Goal: Task Accomplishment & Management: Use online tool/utility

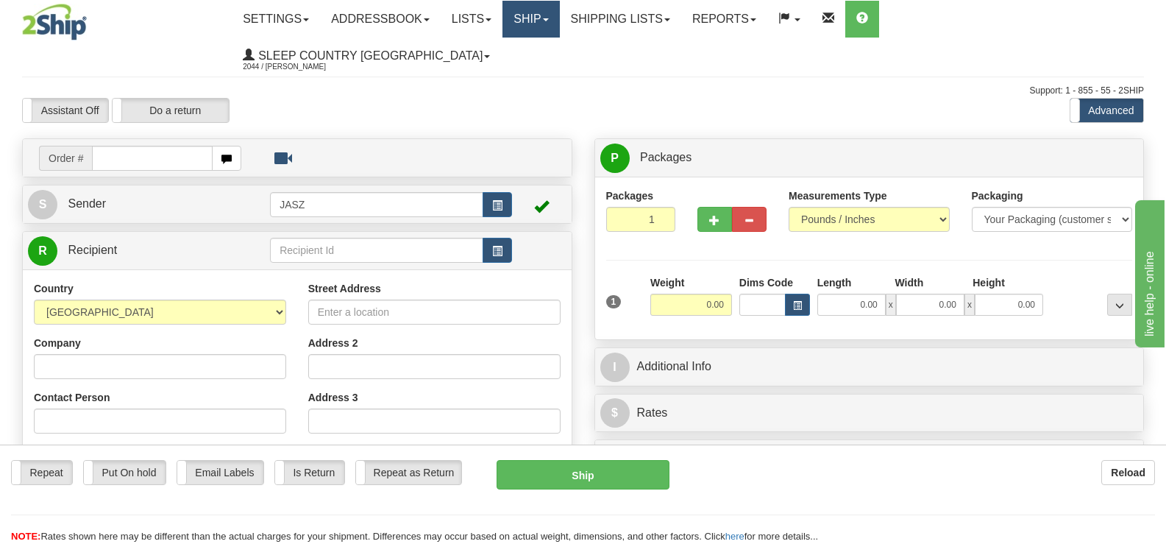
click at [559, 13] on link "Ship" at bounding box center [530, 19] width 57 height 37
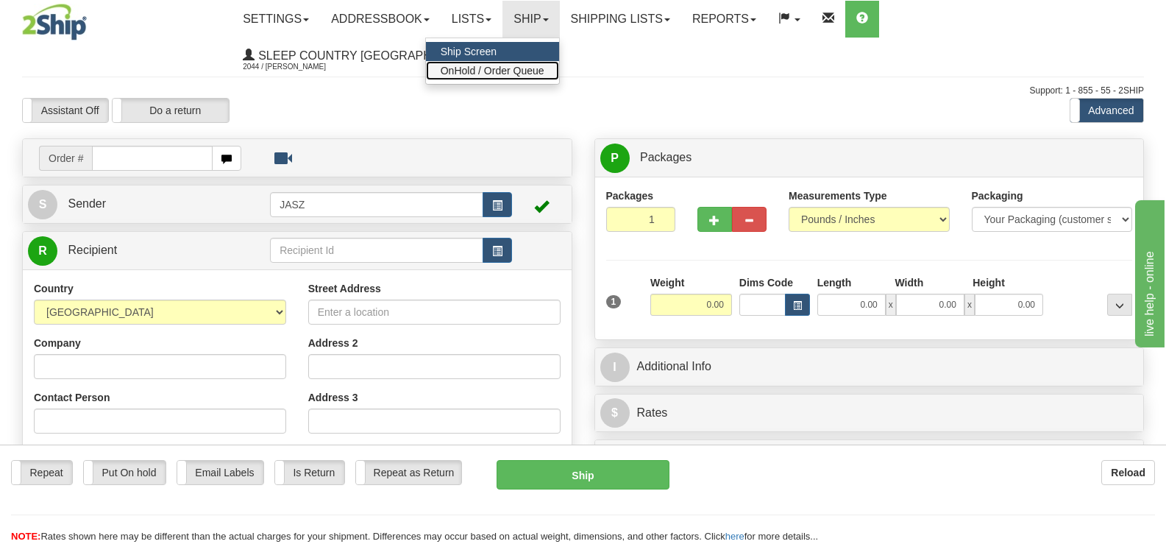
click at [544, 71] on span "OnHold / Order Queue" at bounding box center [493, 71] width 104 height 12
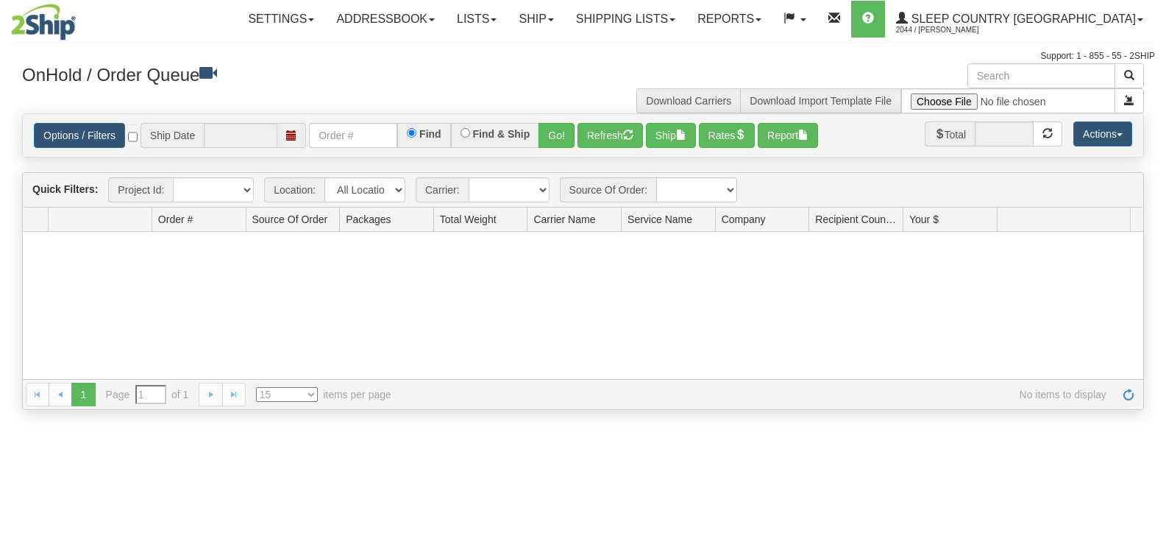
type input "[DATE]"
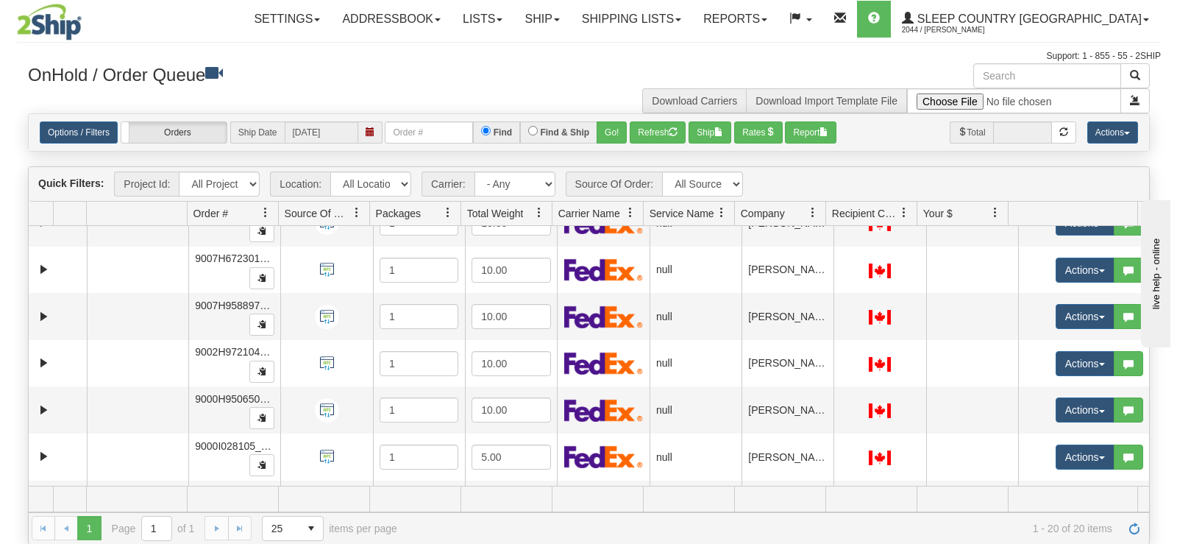
scroll to position [294, 0]
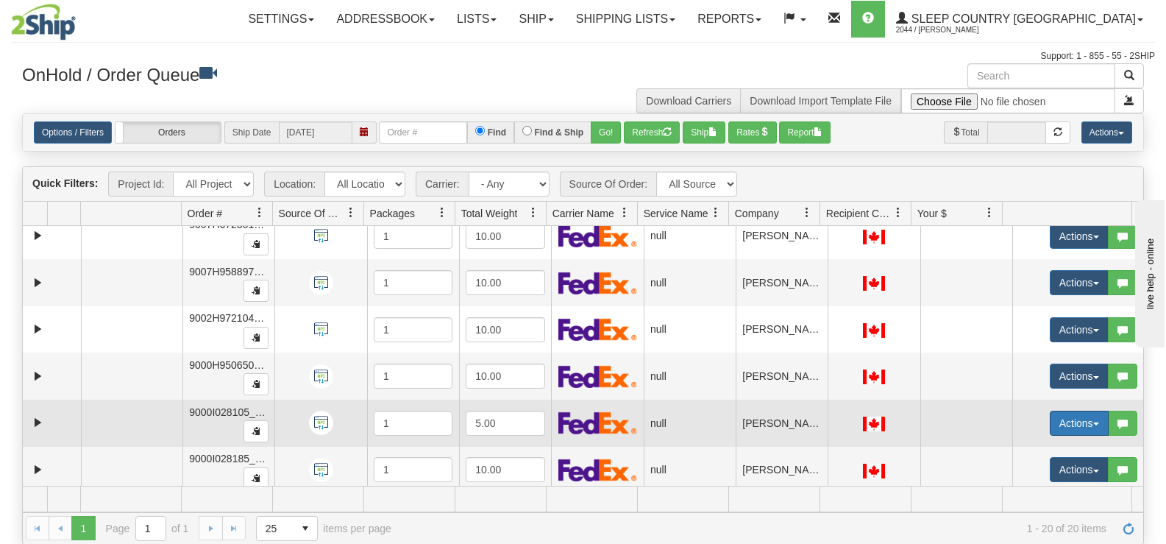
click at [1050, 425] on button "Actions" at bounding box center [1079, 422] width 59 height 25
click at [1031, 449] on link "Open" at bounding box center [1044, 450] width 127 height 19
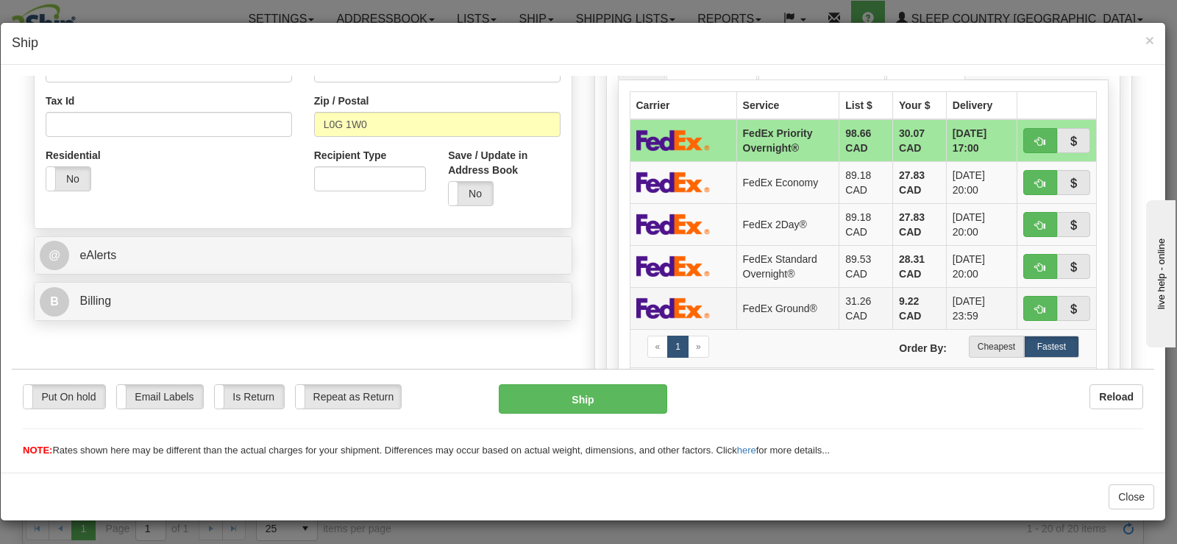
scroll to position [441, 0]
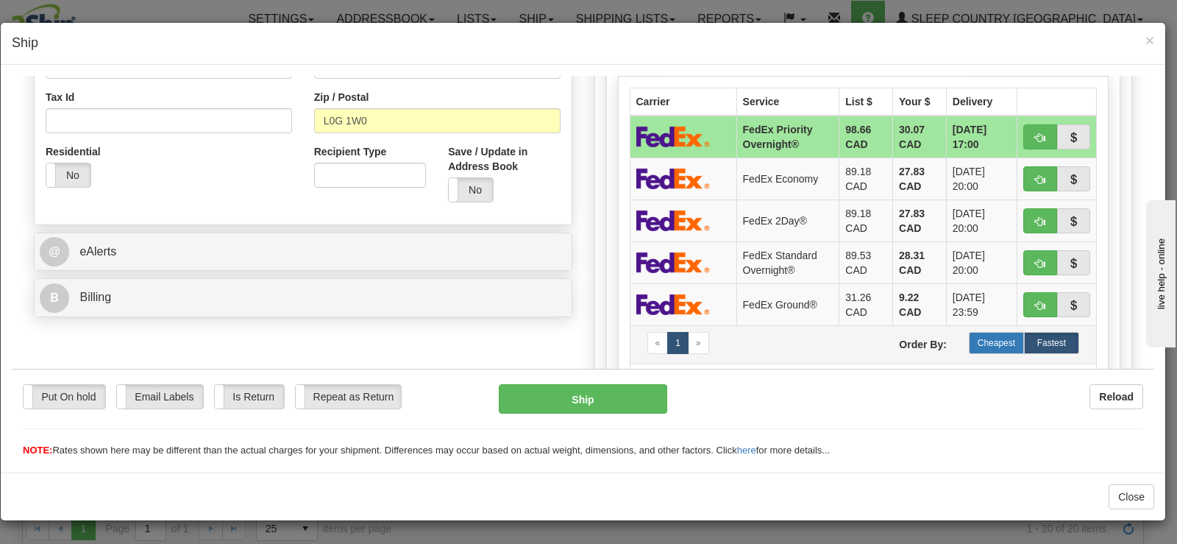
click at [981, 337] on label "Cheapest" at bounding box center [996, 342] width 55 height 22
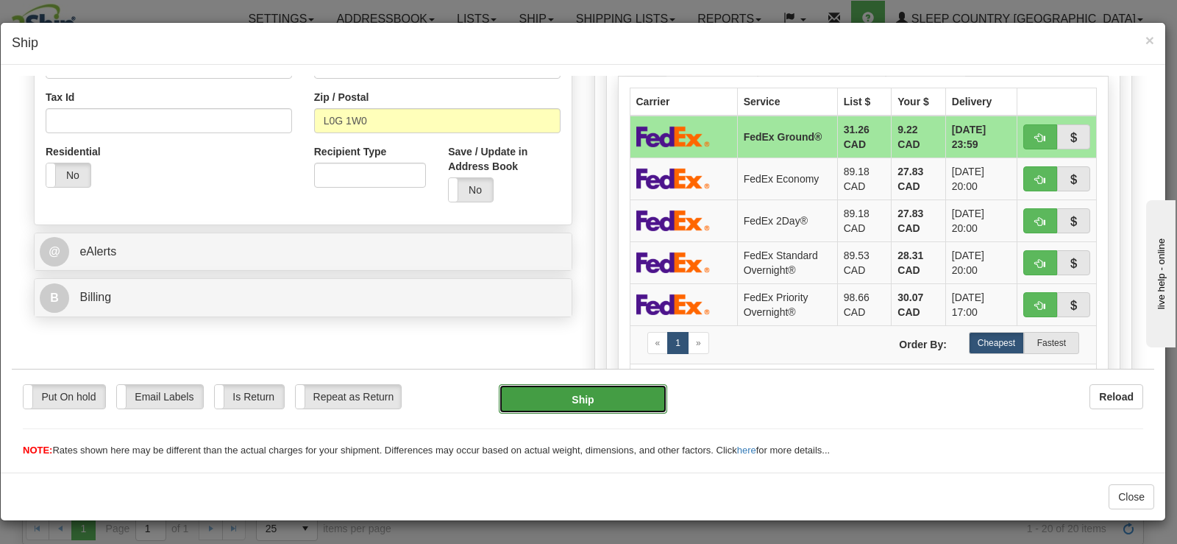
click at [642, 390] on button "Ship" at bounding box center [583, 397] width 168 height 29
type input "92"
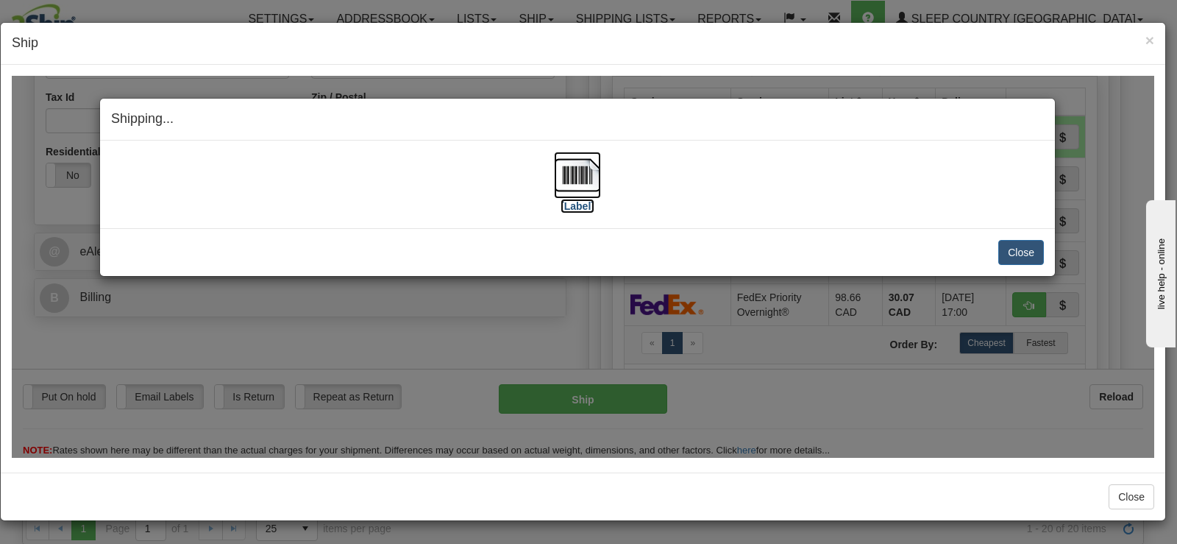
click at [572, 175] on img at bounding box center [577, 174] width 47 height 47
click at [1034, 253] on button "Close" at bounding box center [1021, 251] width 46 height 25
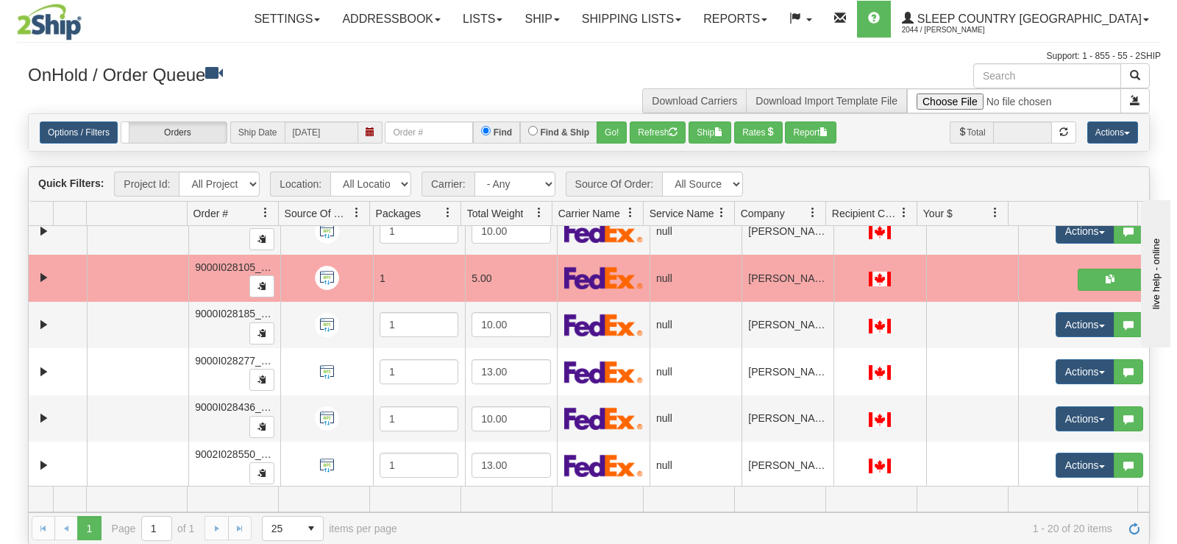
scroll to position [483, 0]
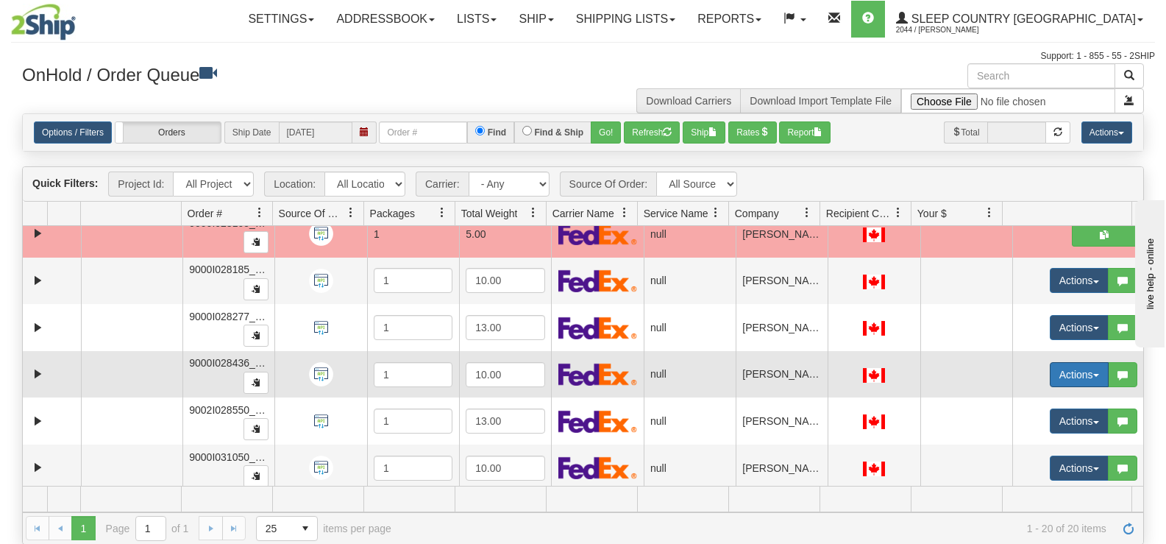
click at [1053, 368] on button "Actions" at bounding box center [1079, 374] width 59 height 25
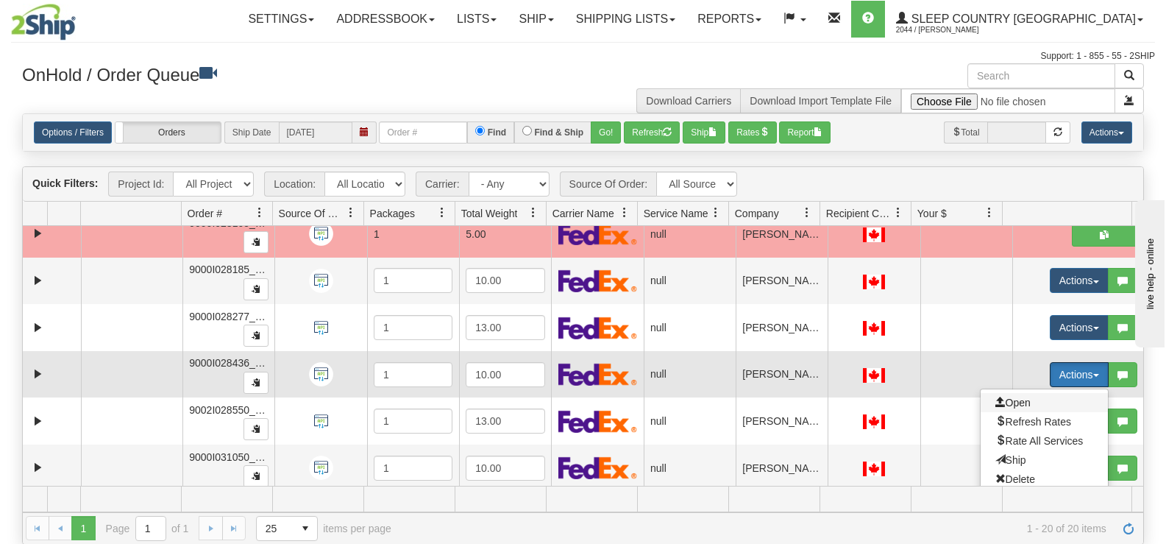
click at [1016, 403] on span "Open" at bounding box center [1012, 402] width 35 height 12
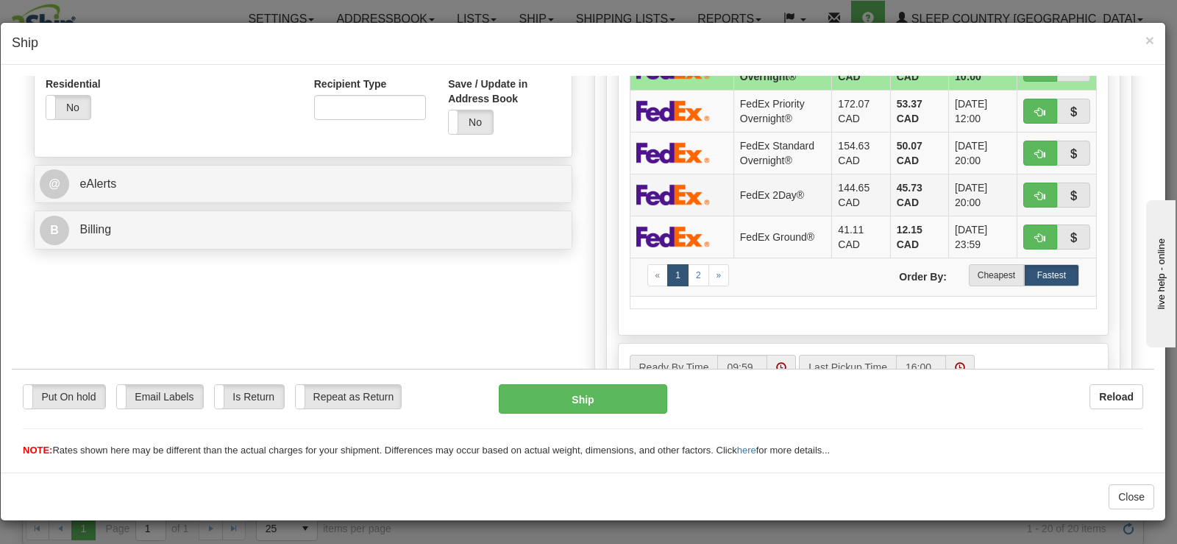
scroll to position [515, 0]
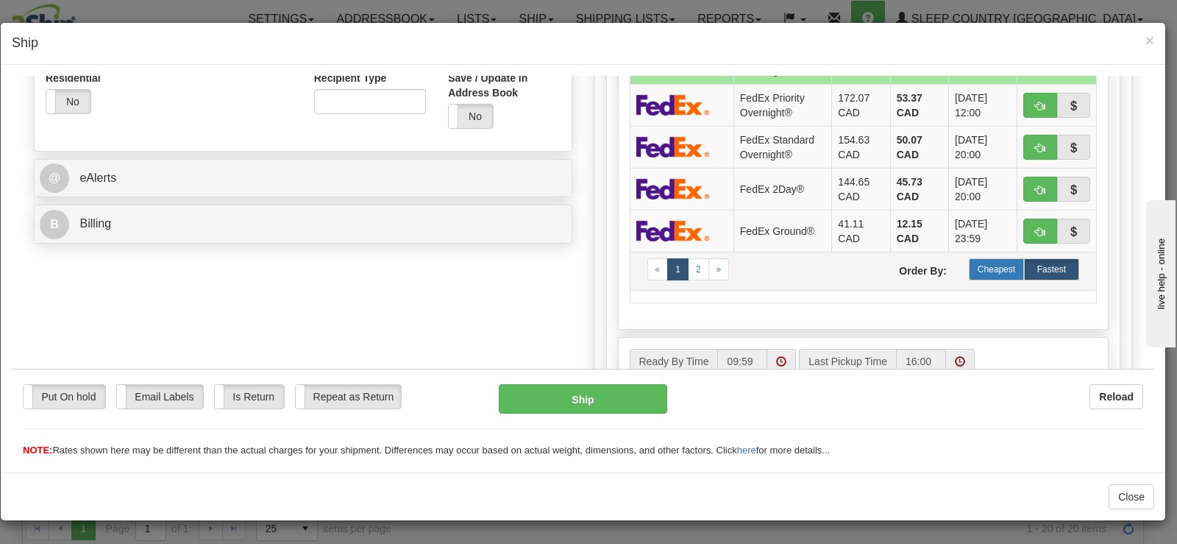
click at [986, 269] on label "Cheapest" at bounding box center [996, 268] width 55 height 22
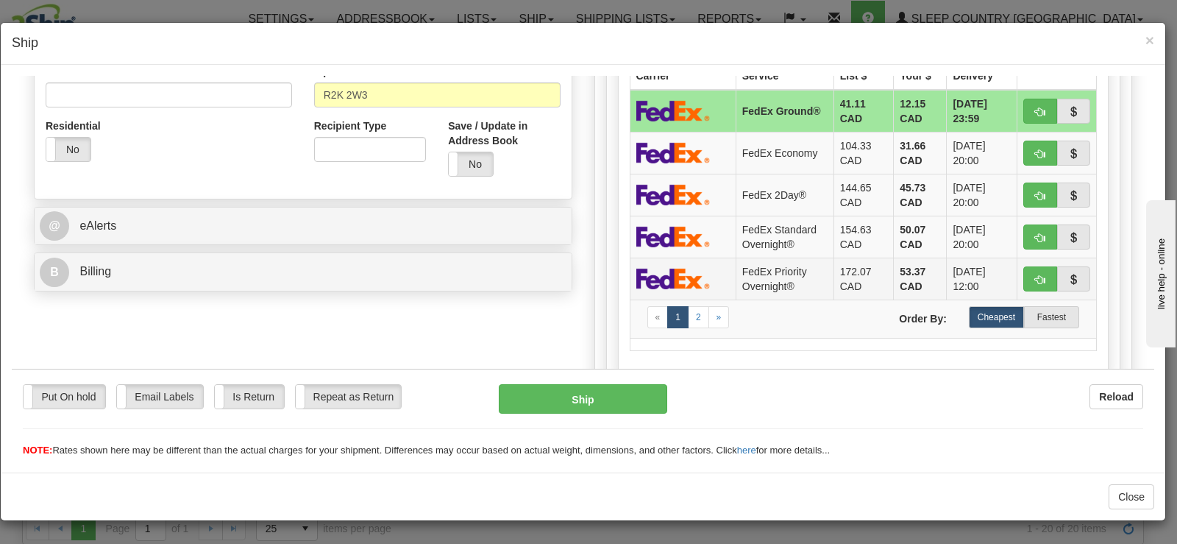
scroll to position [441, 0]
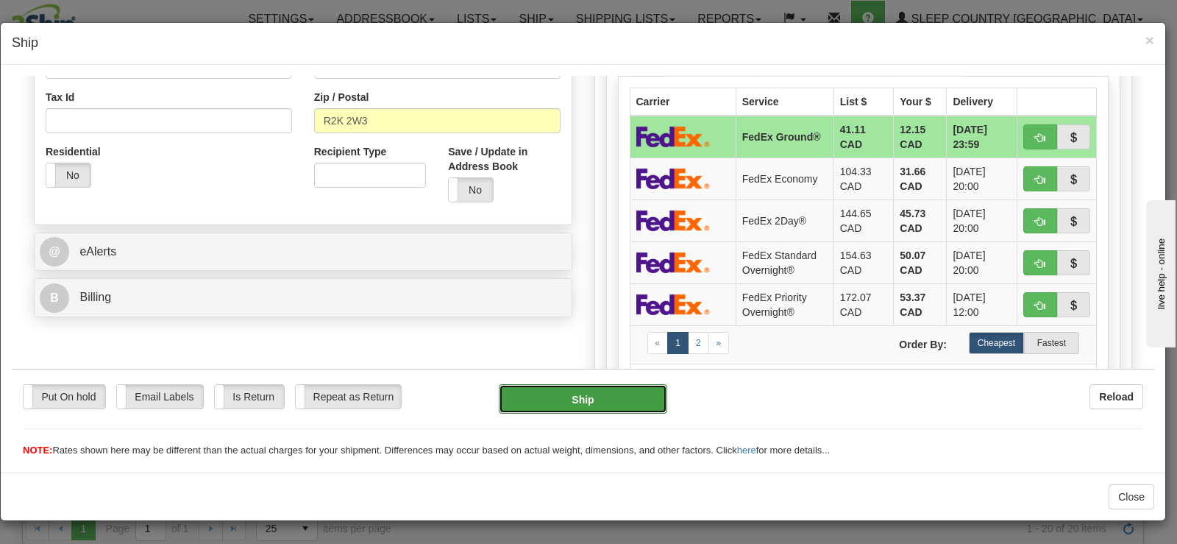
click at [597, 402] on button "Ship" at bounding box center [583, 397] width 168 height 29
type input "92"
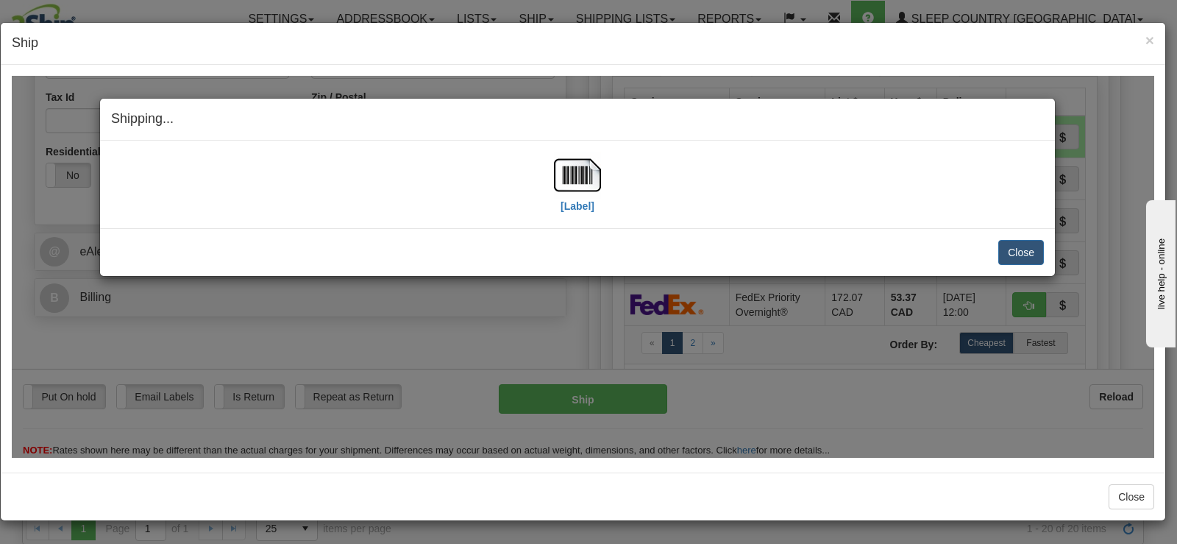
click at [557, 205] on div "[Label]" at bounding box center [577, 183] width 47 height 65
click at [572, 176] on img at bounding box center [577, 174] width 47 height 47
click at [1011, 246] on button "Close" at bounding box center [1021, 251] width 46 height 25
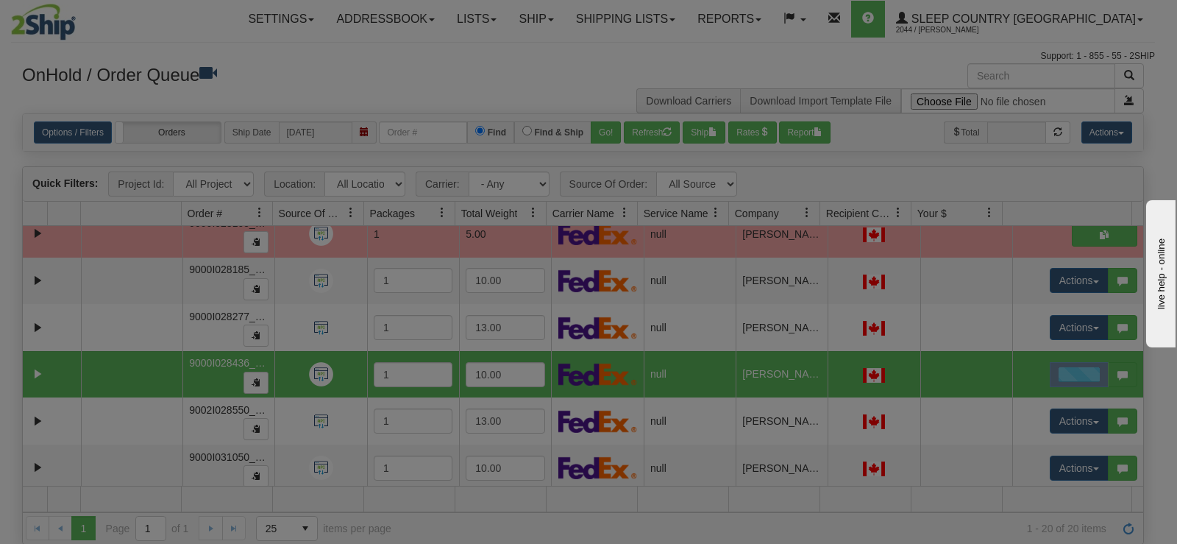
scroll to position [0, 0]
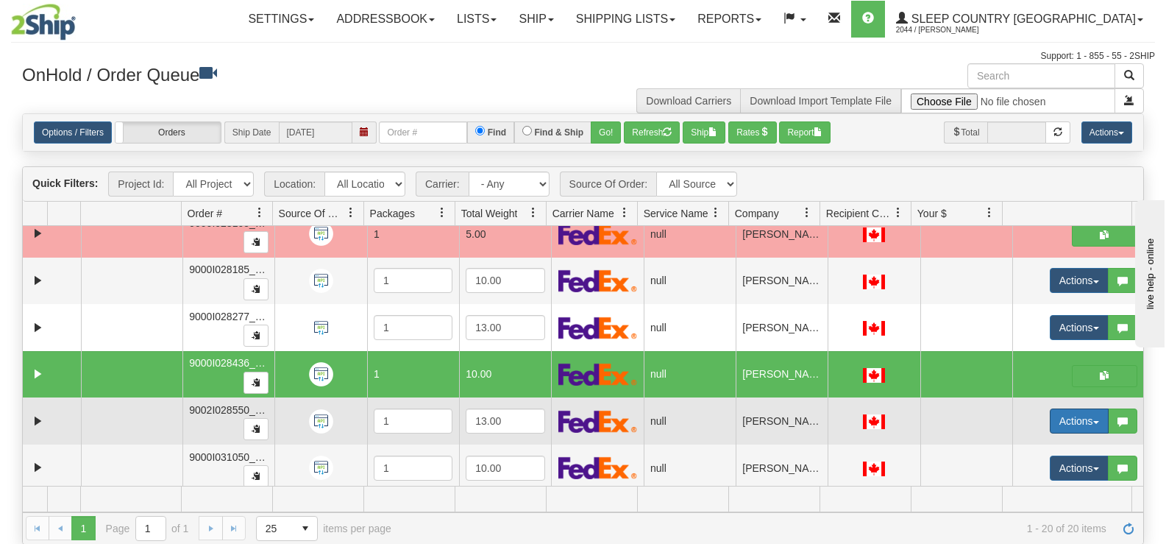
click at [1068, 416] on button "Actions" at bounding box center [1079, 420] width 59 height 25
click at [1000, 449] on span "Open" at bounding box center [1012, 449] width 35 height 12
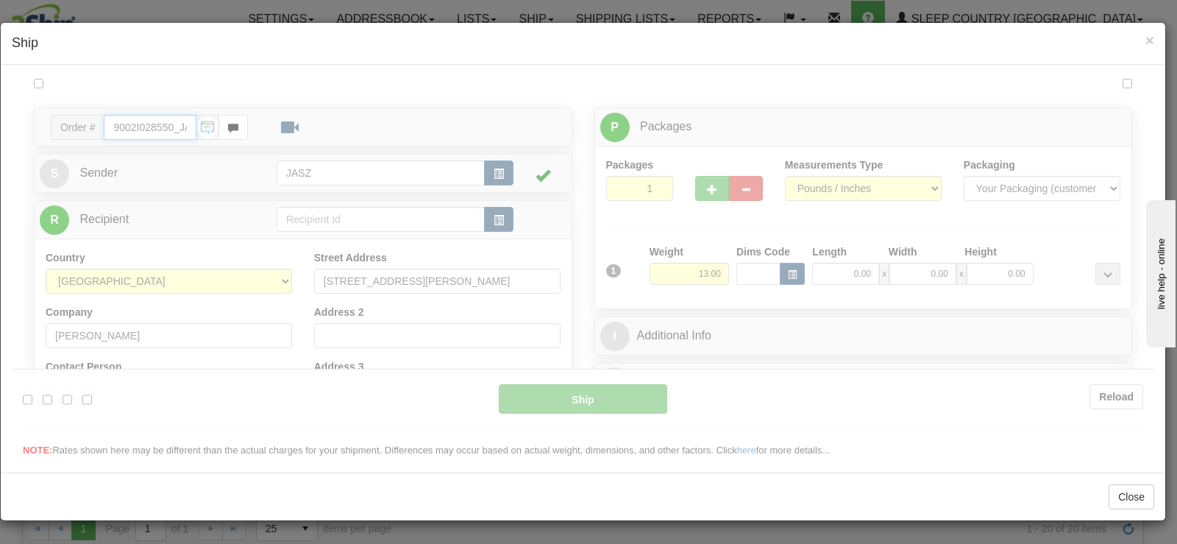
type input "10:00"
type input "16:00"
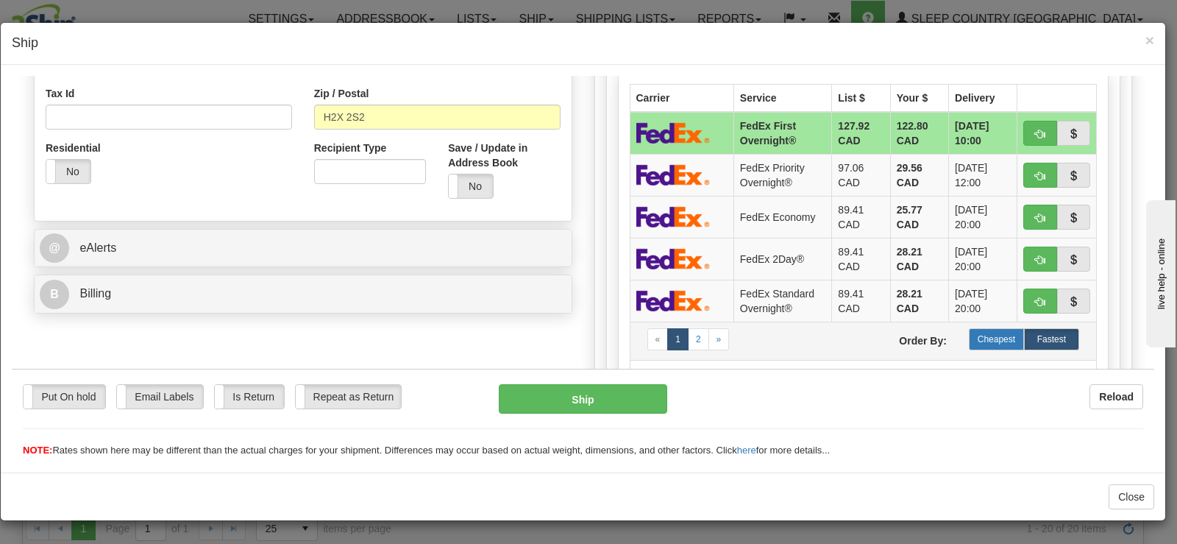
scroll to position [592, 0]
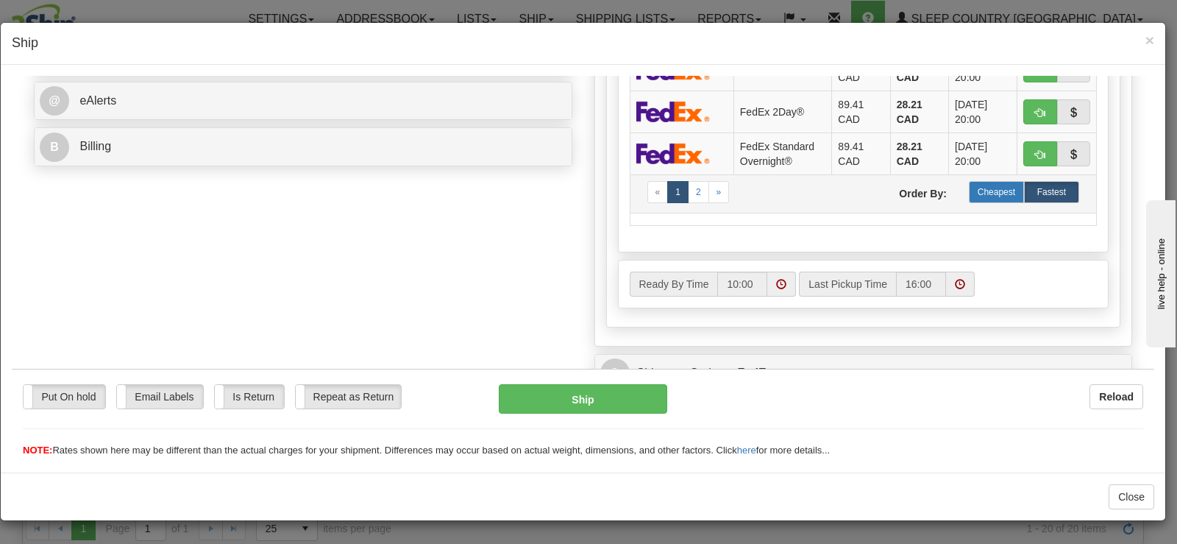
click at [995, 200] on label "Cheapest" at bounding box center [996, 191] width 55 height 22
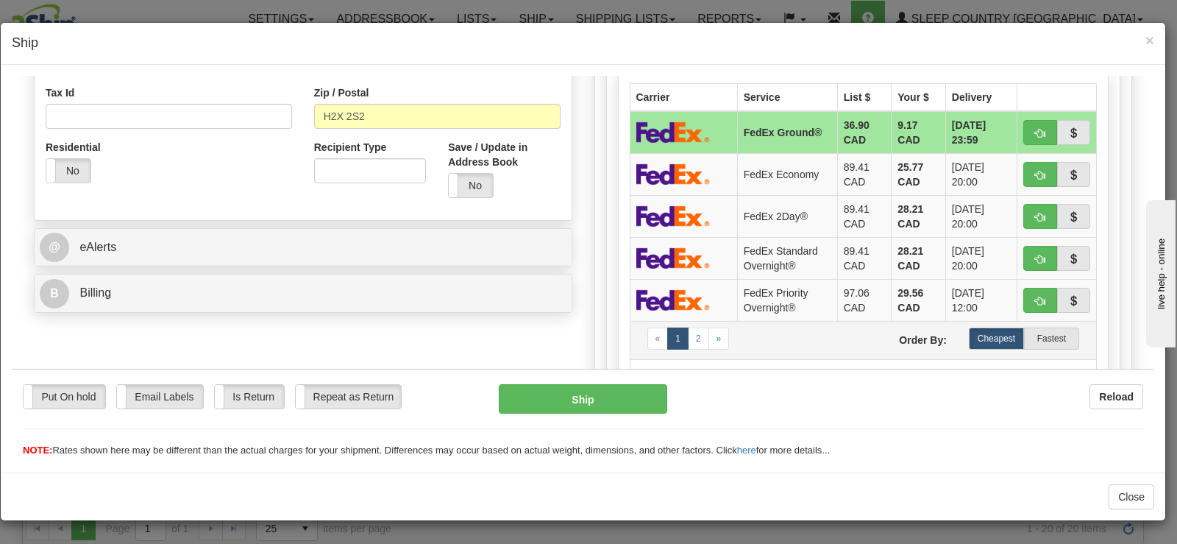
scroll to position [445, 0]
click at [597, 402] on button "Ship" at bounding box center [583, 397] width 168 height 29
type input "92"
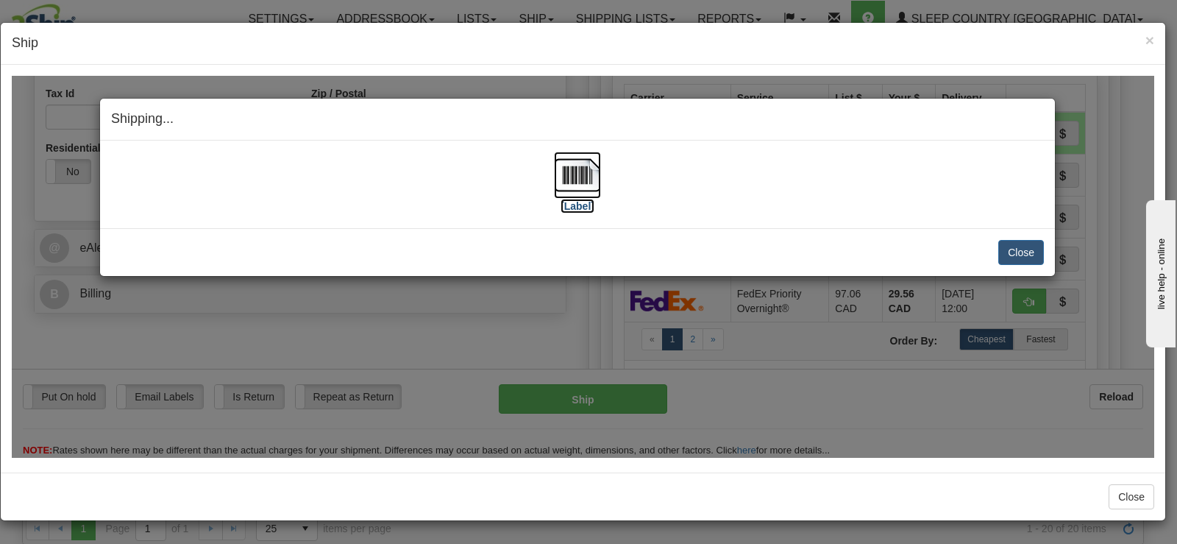
click at [577, 170] on img at bounding box center [577, 174] width 47 height 47
click at [1012, 244] on button "Close" at bounding box center [1021, 251] width 46 height 25
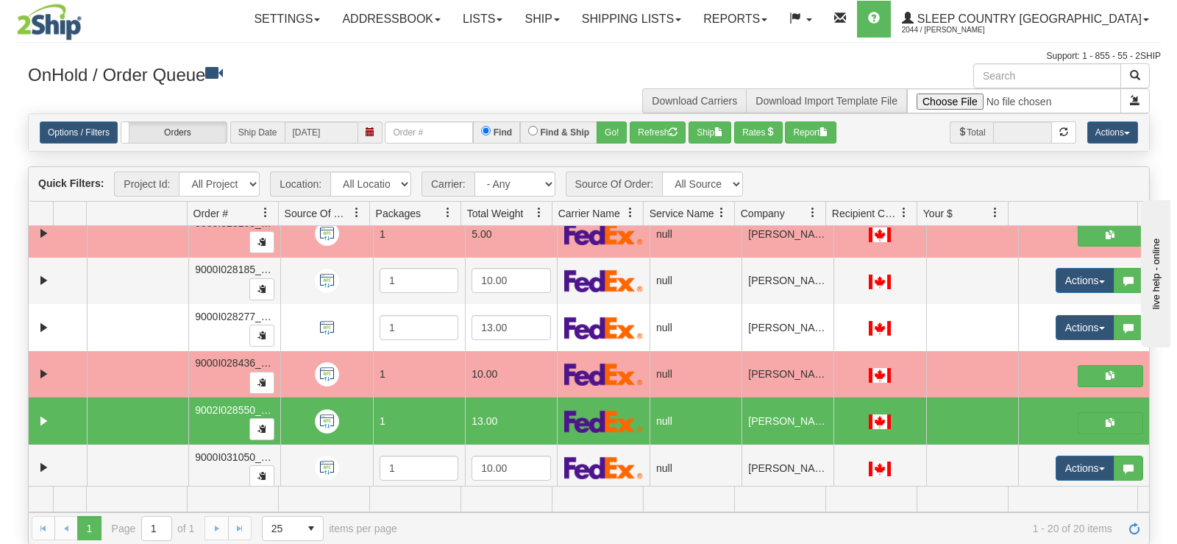
scroll to position [489, 0]
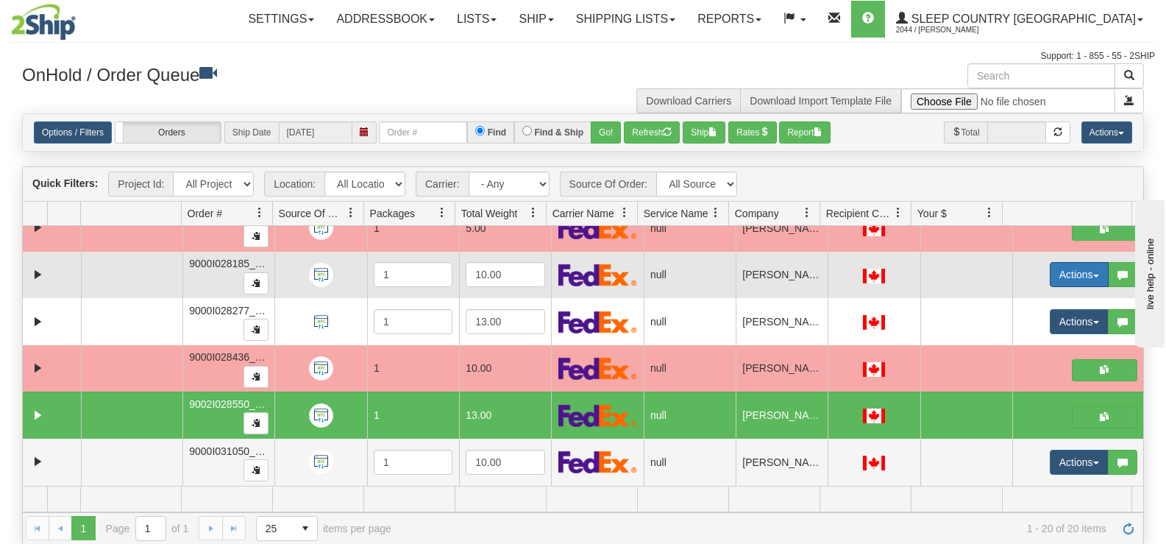
drag, startPoint x: 1050, startPoint y: 274, endPoint x: 1047, endPoint y: 285, distance: 11.4
click at [1050, 274] on button "Actions" at bounding box center [1079, 274] width 59 height 25
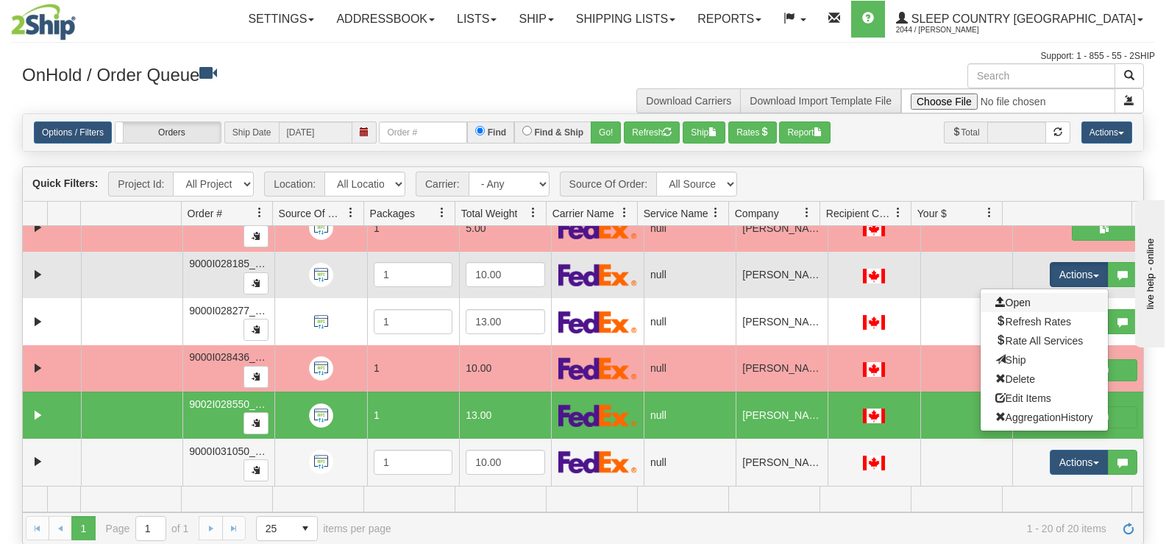
click at [1032, 302] on link "Open" at bounding box center [1044, 302] width 127 height 19
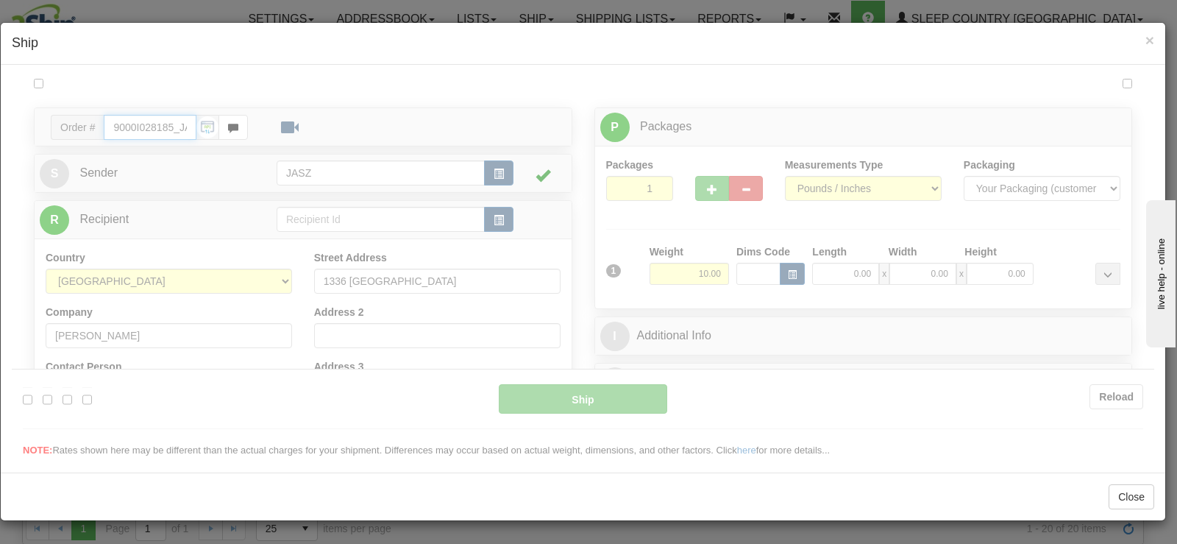
scroll to position [0, 0]
type input "10:05"
type input "16:00"
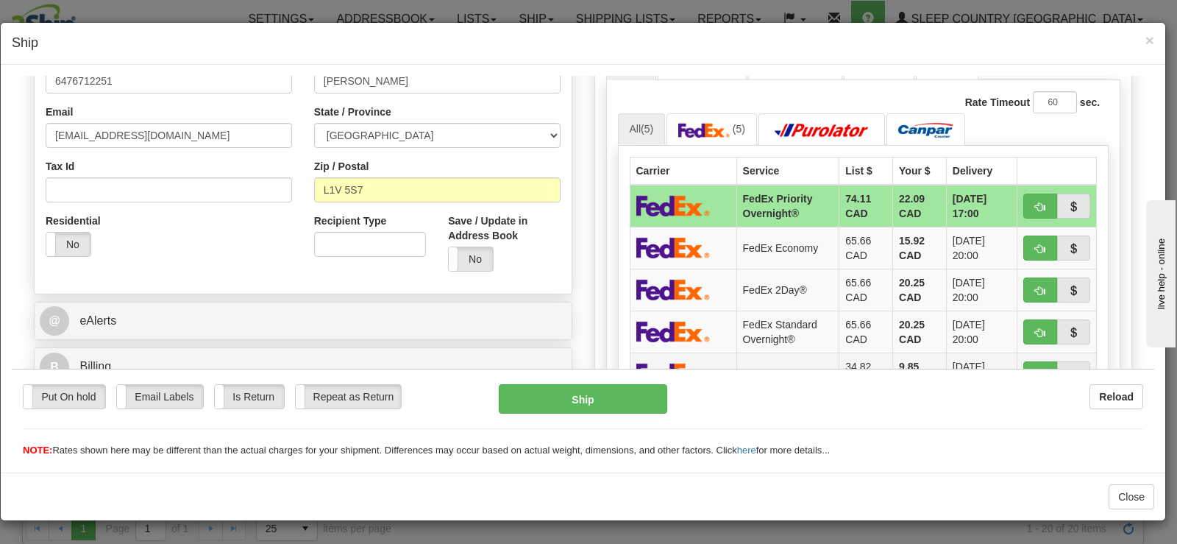
scroll to position [515, 0]
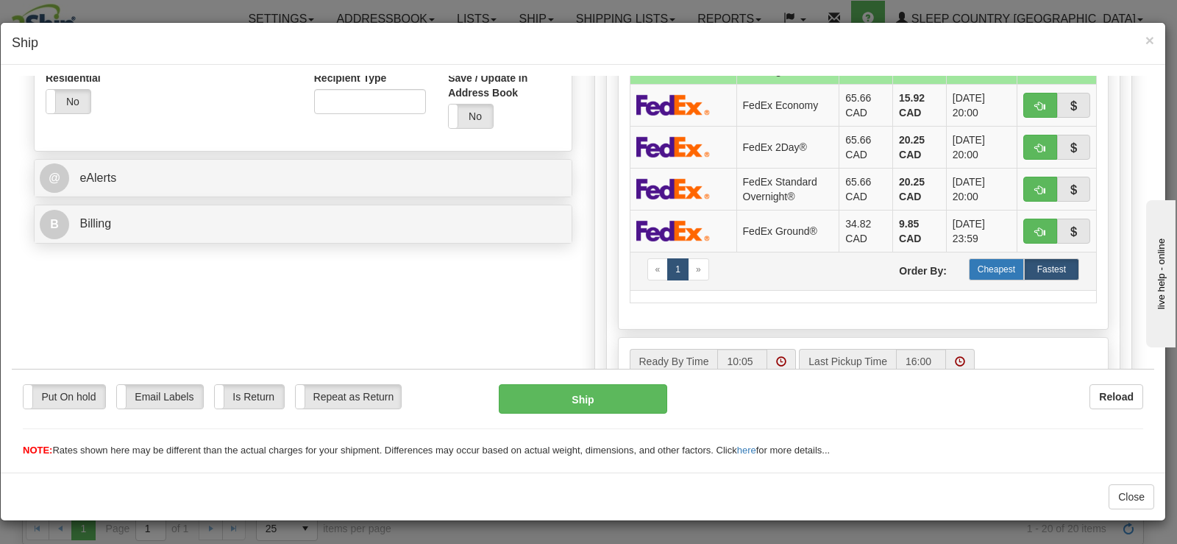
click at [984, 270] on label "Cheapest" at bounding box center [996, 268] width 55 height 22
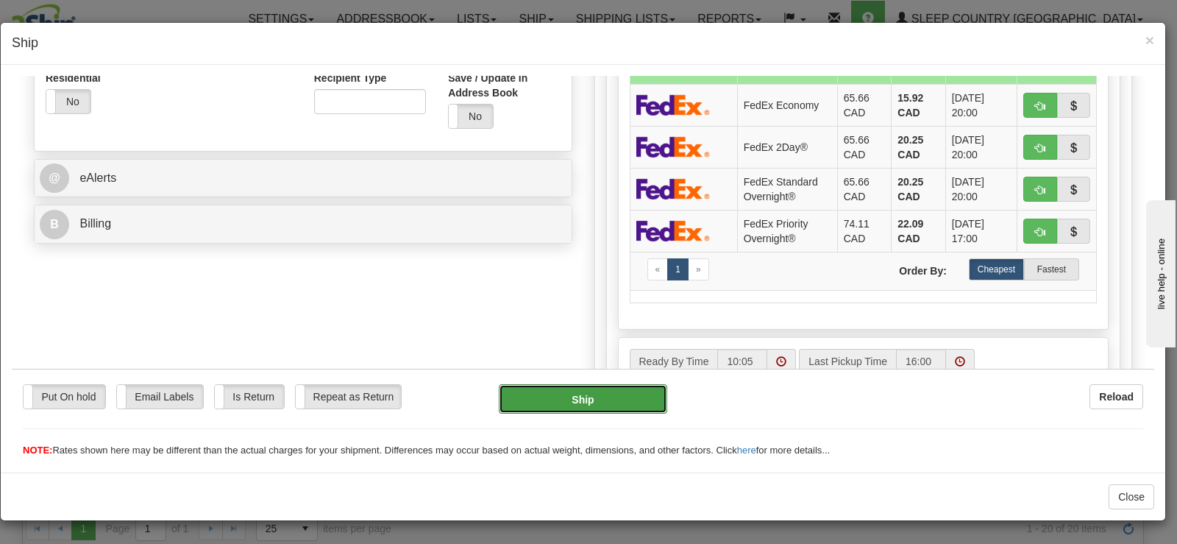
click at [656, 403] on button "Ship" at bounding box center [583, 397] width 168 height 29
type input "92"
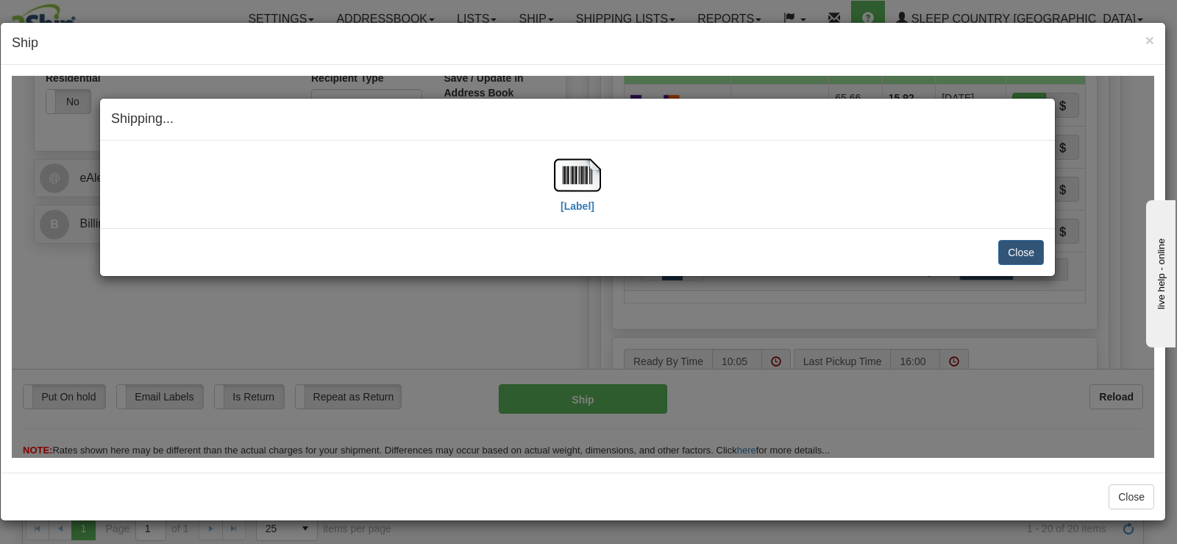
click at [602, 194] on div "[Label]" at bounding box center [577, 183] width 933 height 65
click at [577, 179] on img at bounding box center [577, 174] width 47 height 47
click at [586, 168] on img at bounding box center [577, 174] width 47 height 47
click at [1025, 249] on button "Close" at bounding box center [1021, 251] width 46 height 25
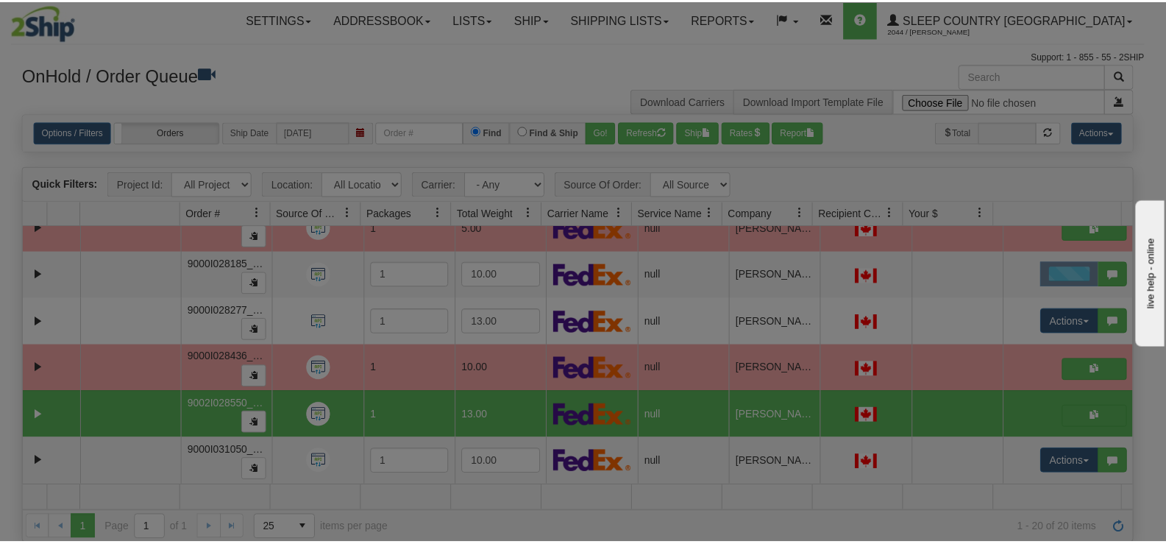
scroll to position [0, 0]
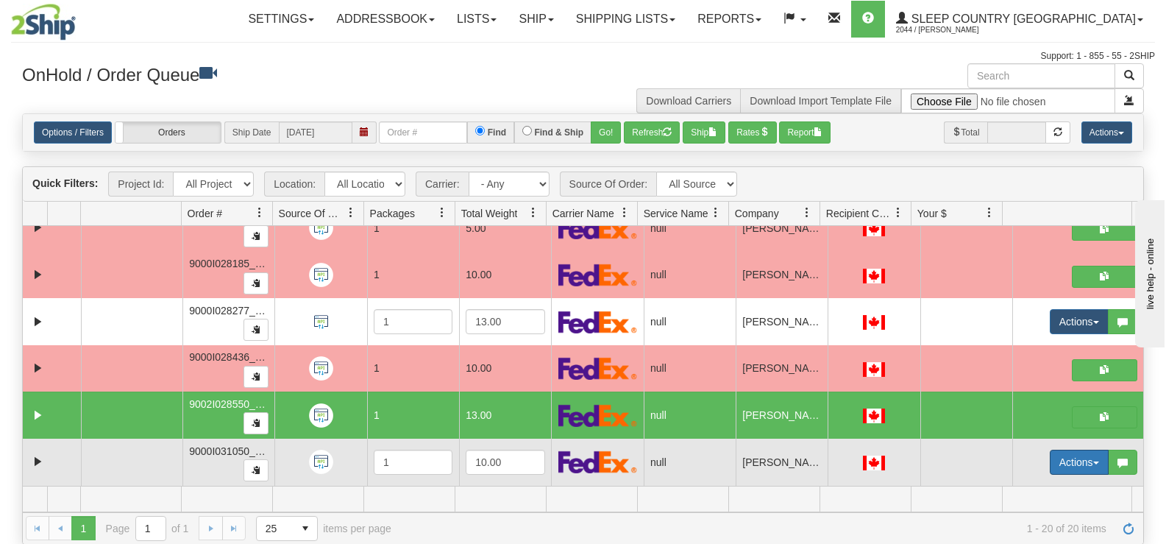
click at [1058, 449] on button "Actions" at bounding box center [1079, 461] width 59 height 25
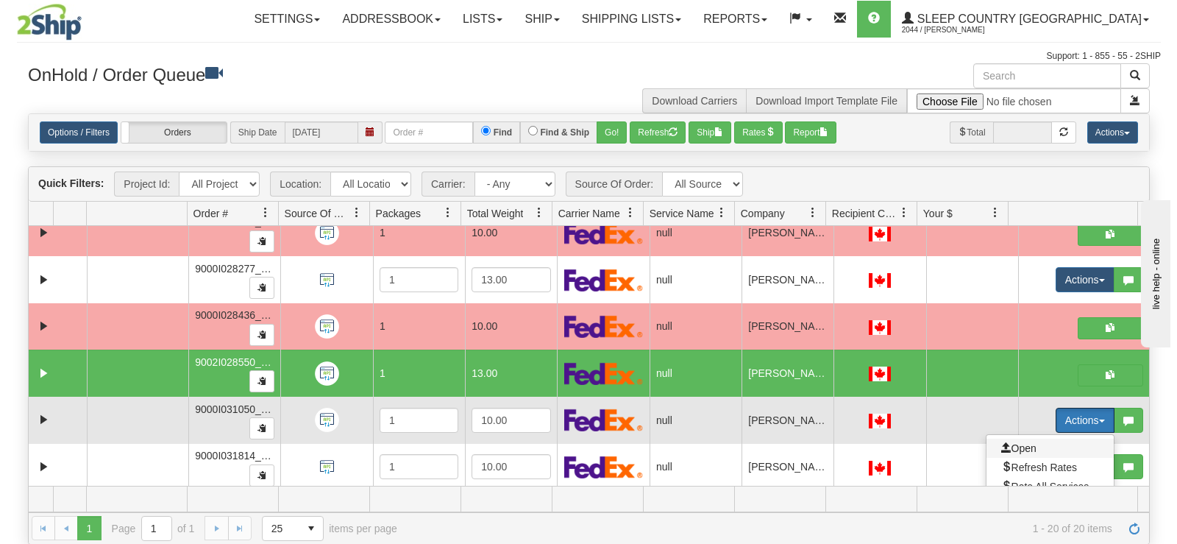
scroll to position [563, 0]
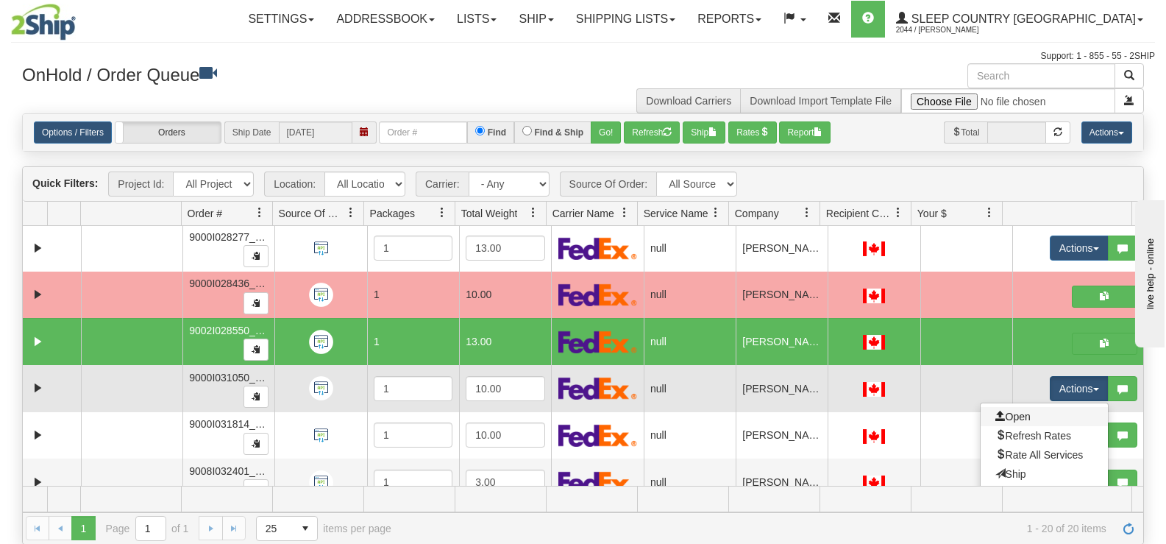
click at [1031, 419] on link "Open" at bounding box center [1044, 416] width 127 height 19
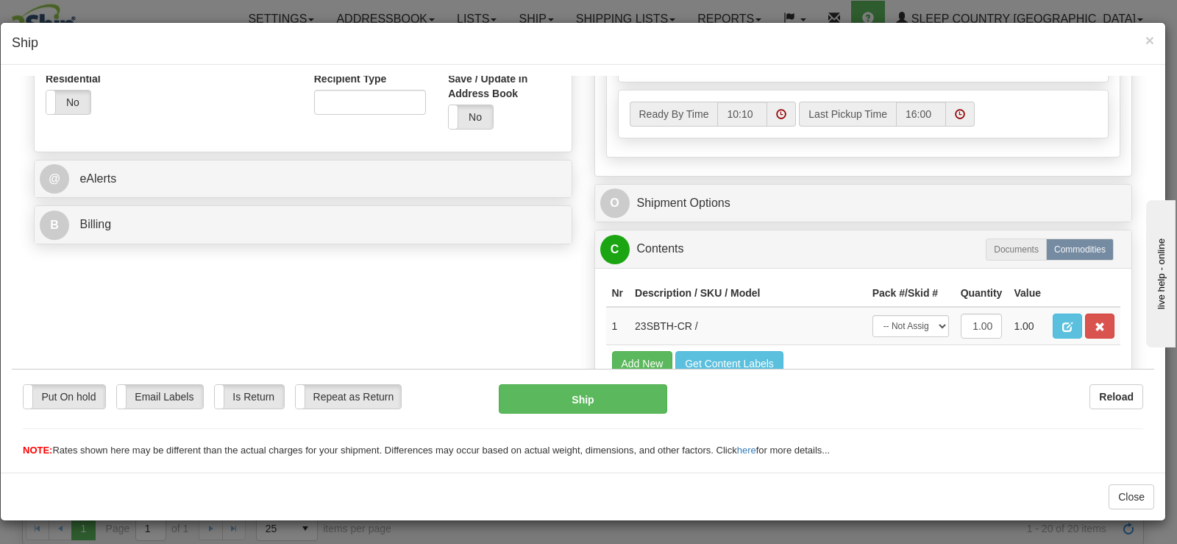
scroll to position [515, 0]
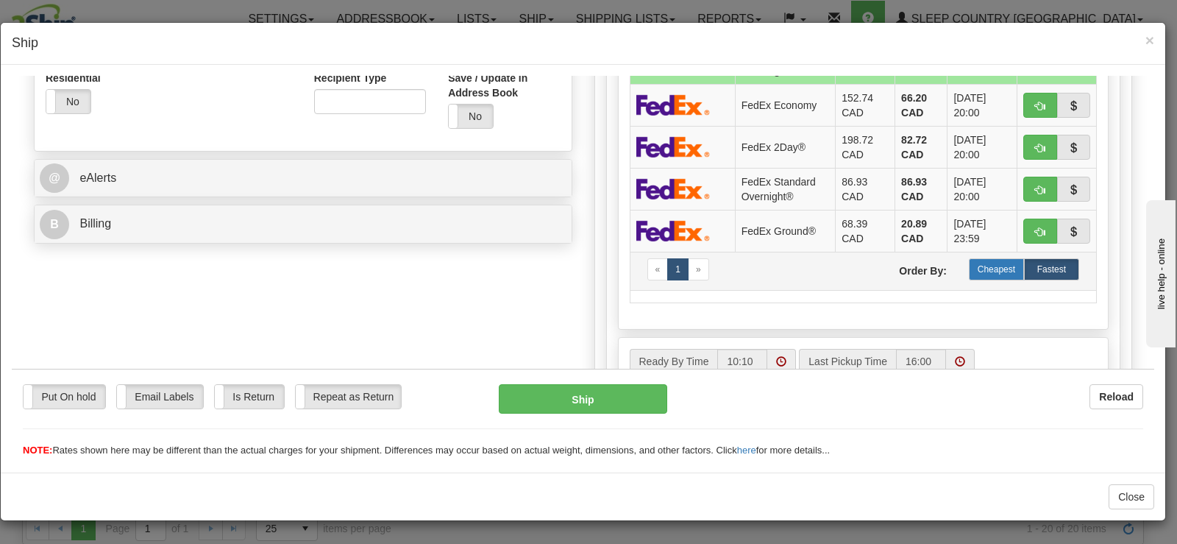
click at [971, 263] on label "Cheapest" at bounding box center [996, 268] width 55 height 22
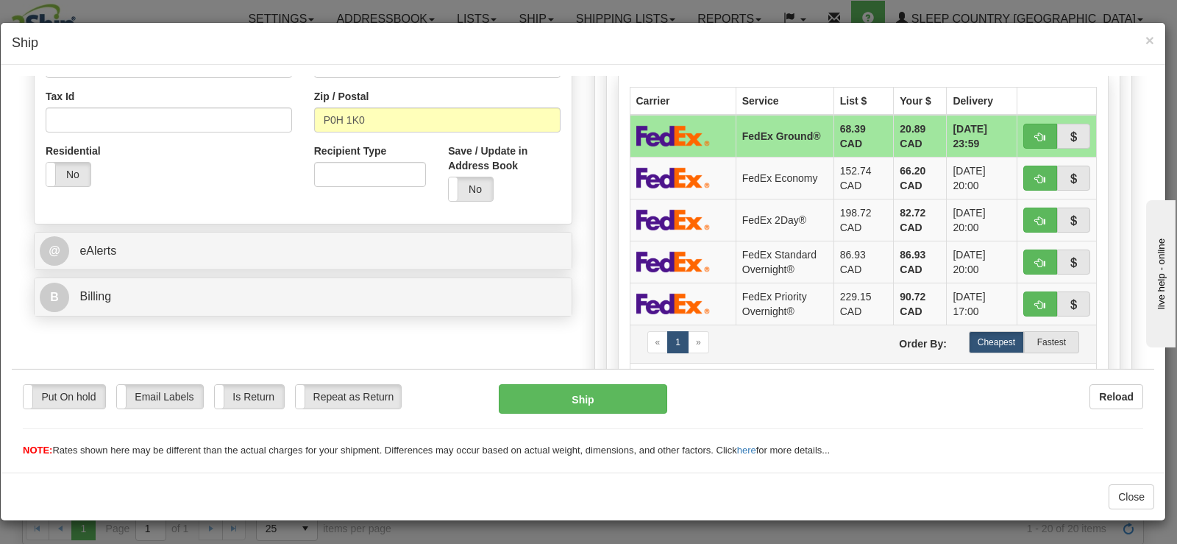
scroll to position [441, 0]
click at [602, 405] on button "Ship" at bounding box center [583, 397] width 168 height 29
type input "92"
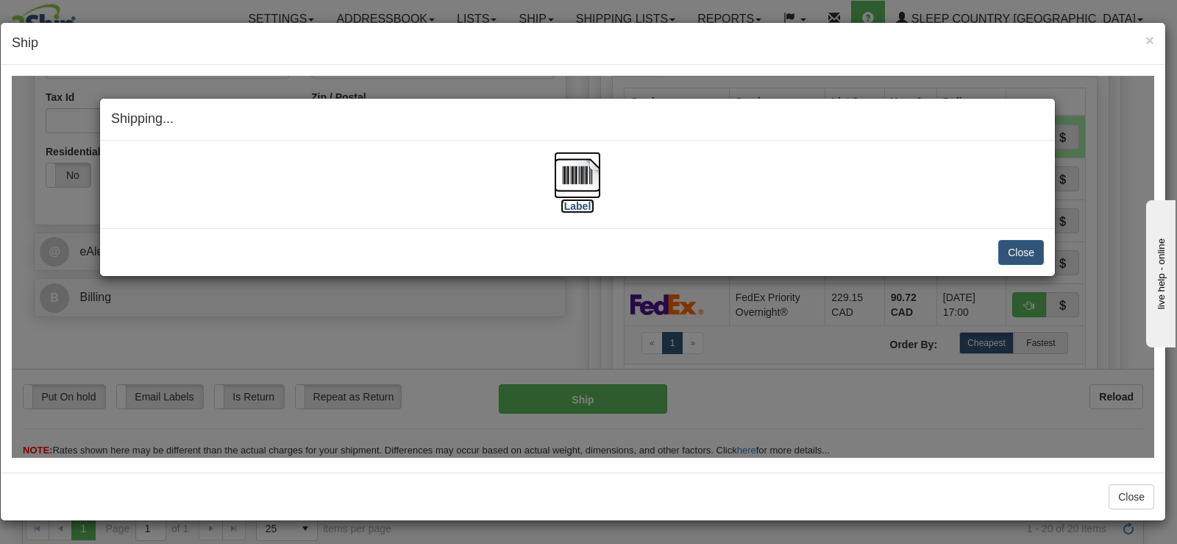
click at [572, 171] on img at bounding box center [577, 174] width 47 height 47
click at [1036, 249] on button "Close" at bounding box center [1021, 251] width 46 height 25
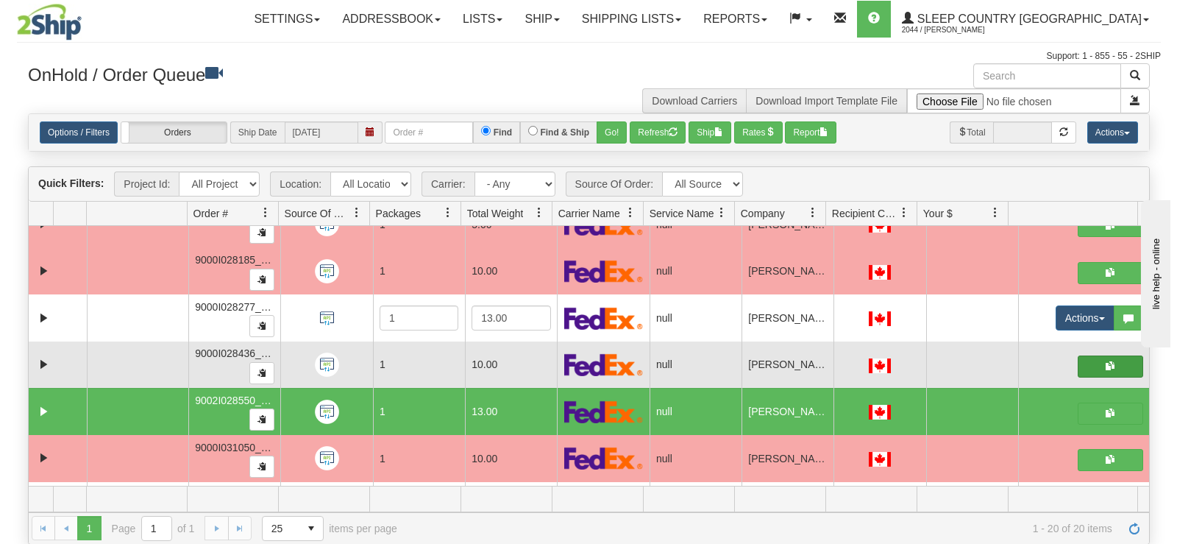
scroll to position [487, 0]
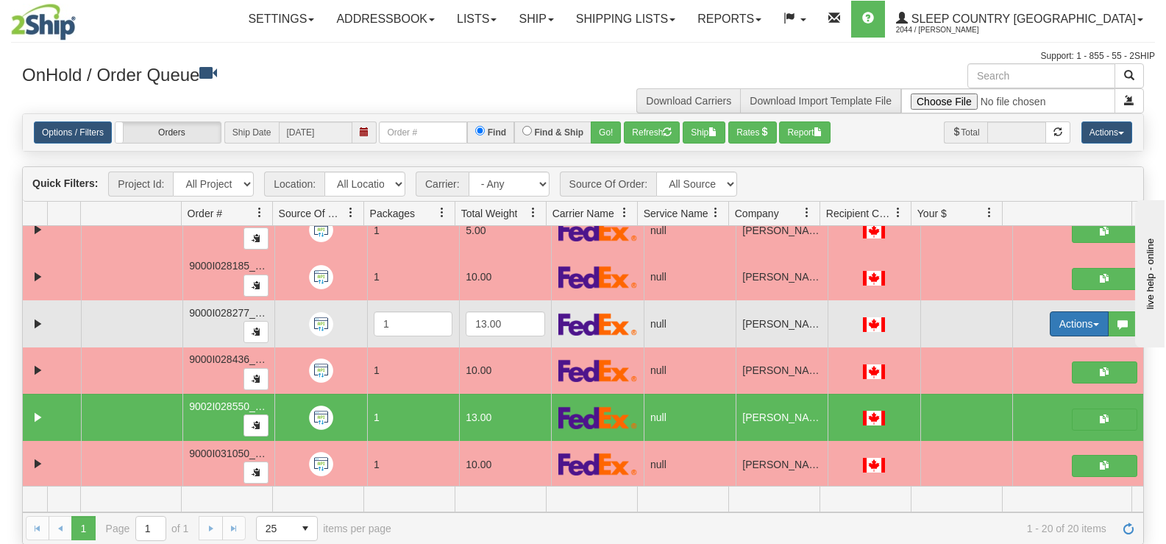
click at [1055, 327] on button "Actions" at bounding box center [1079, 323] width 59 height 25
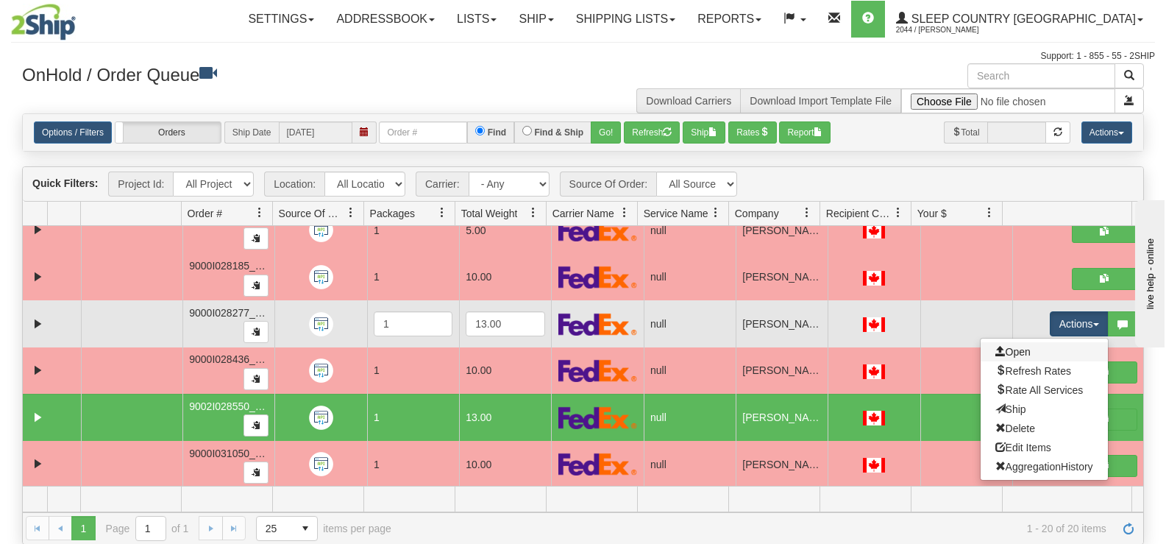
click at [1036, 356] on link "Open" at bounding box center [1044, 351] width 127 height 19
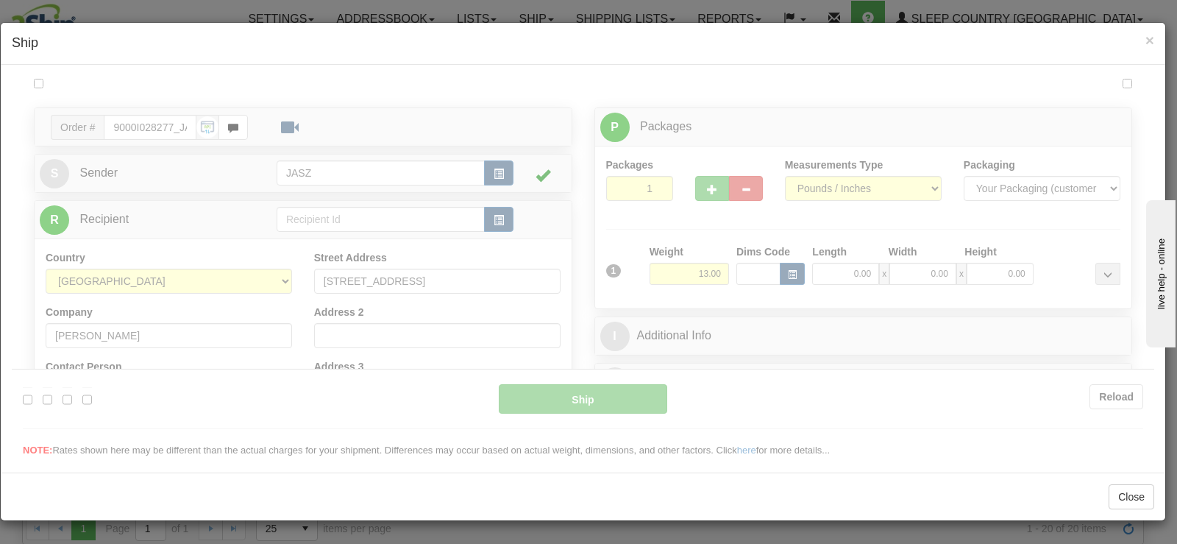
scroll to position [0, 0]
type input "10:12"
type input "16:00"
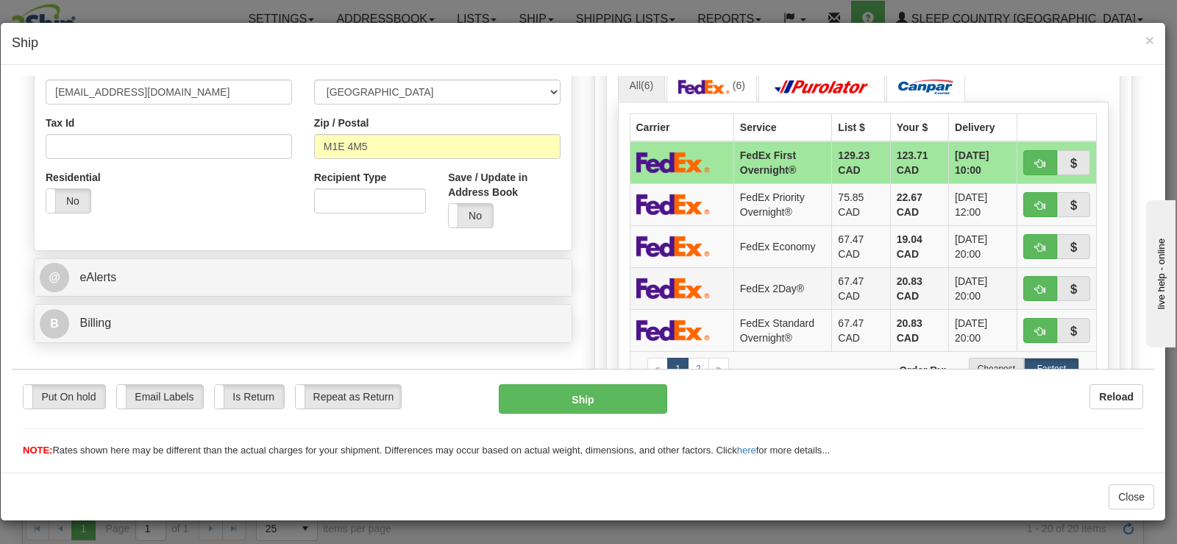
scroll to position [441, 0]
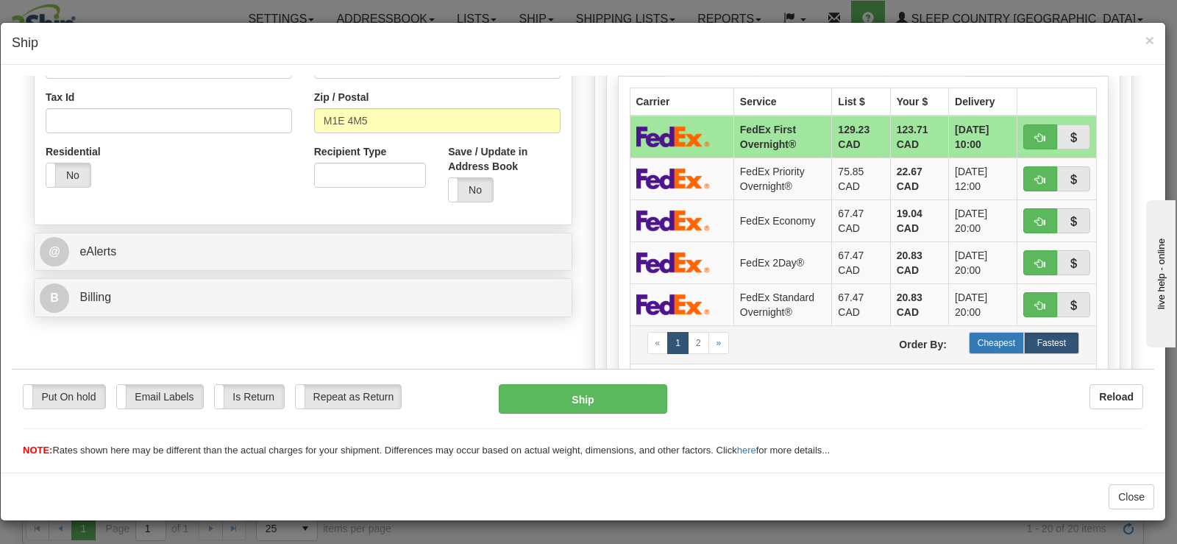
click at [971, 338] on label "Cheapest" at bounding box center [996, 342] width 55 height 22
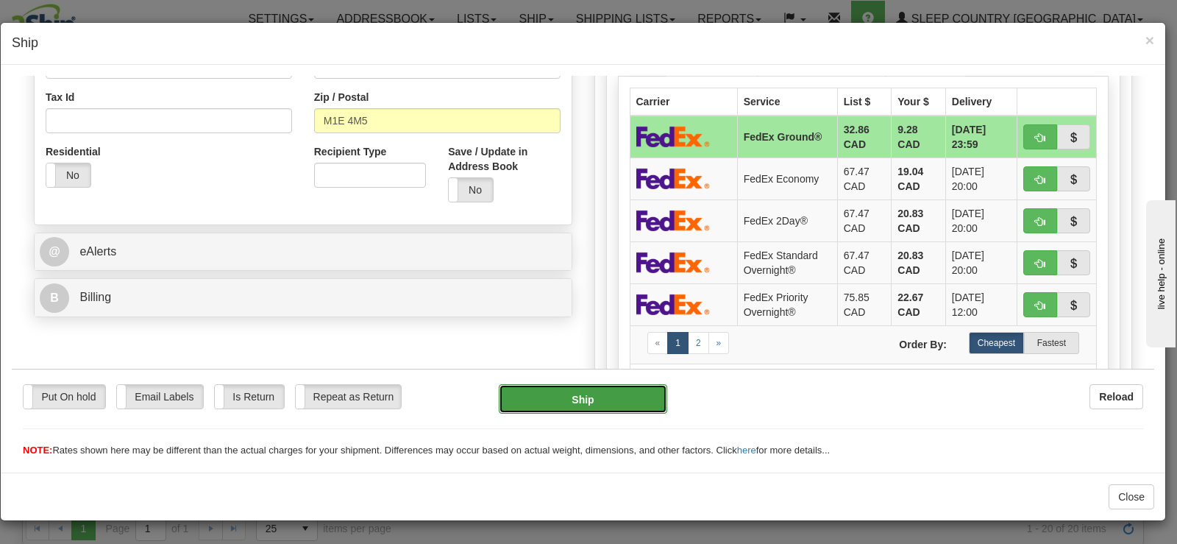
click at [530, 403] on button "Ship" at bounding box center [583, 397] width 168 height 29
type input "92"
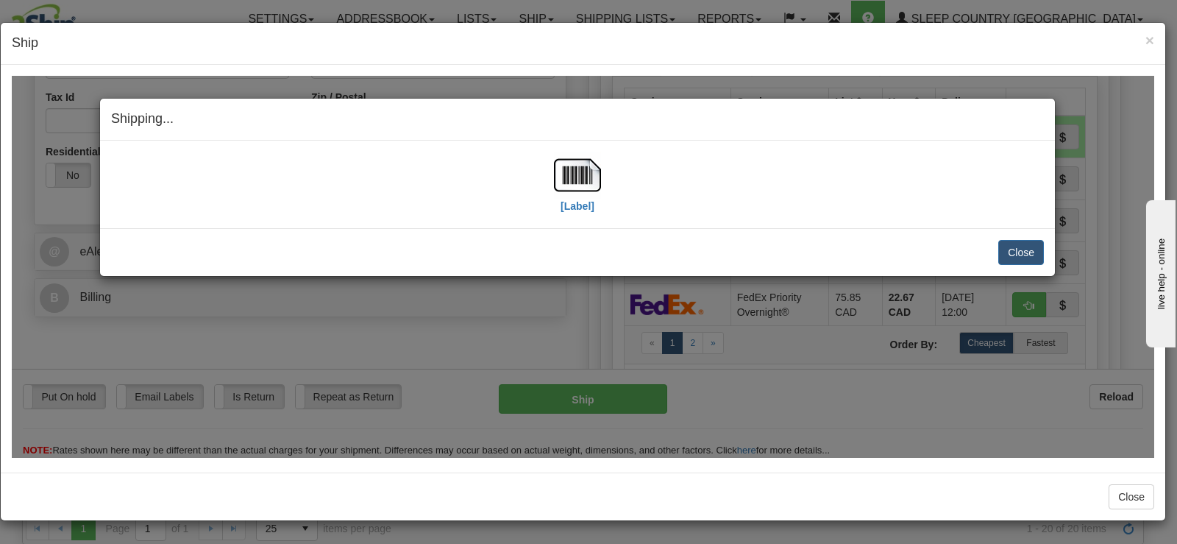
click at [564, 207] on label "[Label]" at bounding box center [578, 205] width 34 height 15
click at [1004, 242] on button "Close" at bounding box center [1021, 251] width 46 height 25
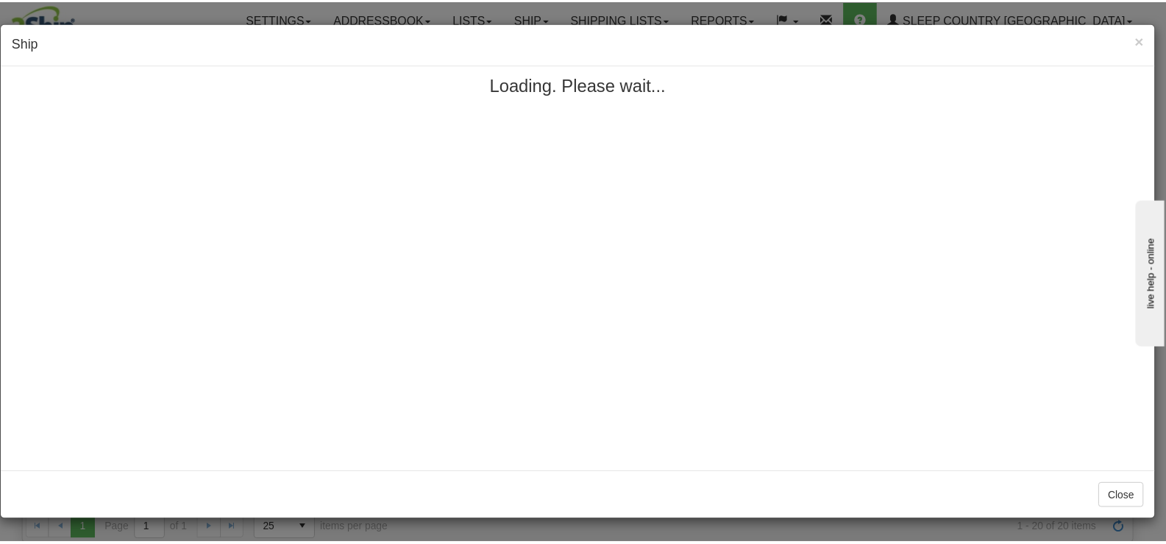
scroll to position [0, 0]
